Goal: Find specific page/section: Find specific page/section

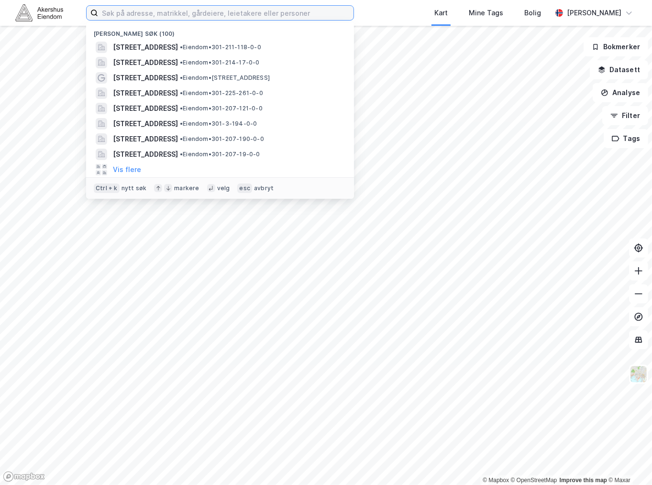
click at [192, 18] on input at bounding box center [225, 13] width 255 height 14
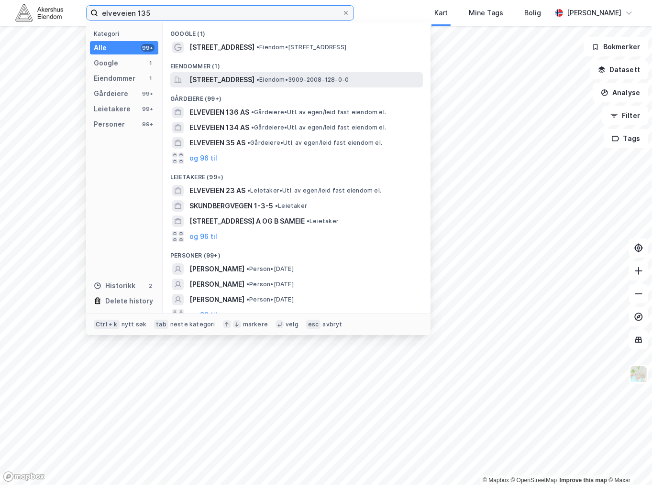
type input "elveveien 135"
click at [243, 85] on span "[STREET_ADDRESS]" at bounding box center [221, 79] width 65 height 11
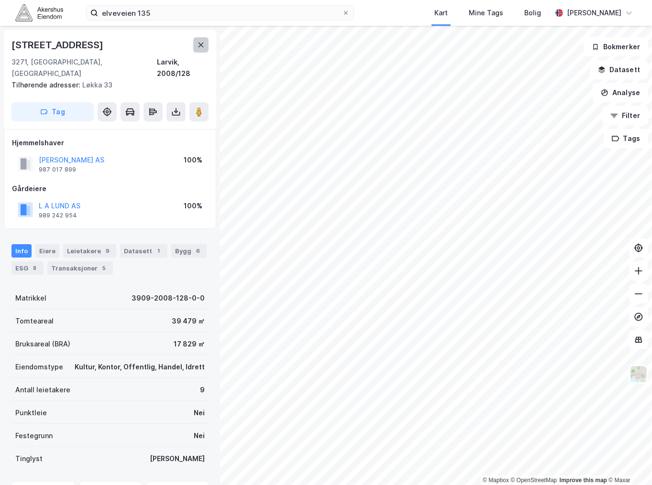
click at [195, 46] on button at bounding box center [200, 44] width 15 height 15
